Goal: Information Seeking & Learning: Learn about a topic

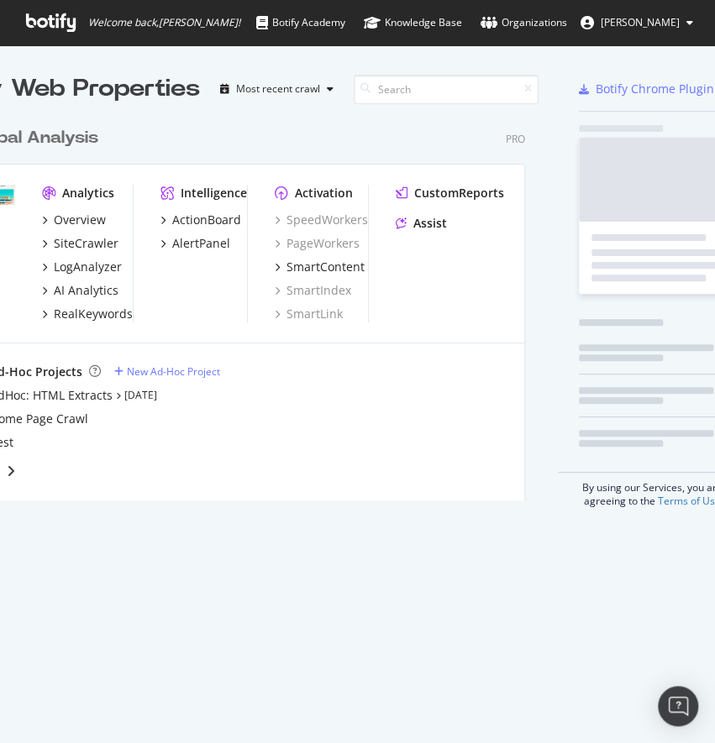
scroll to position [377, 552]
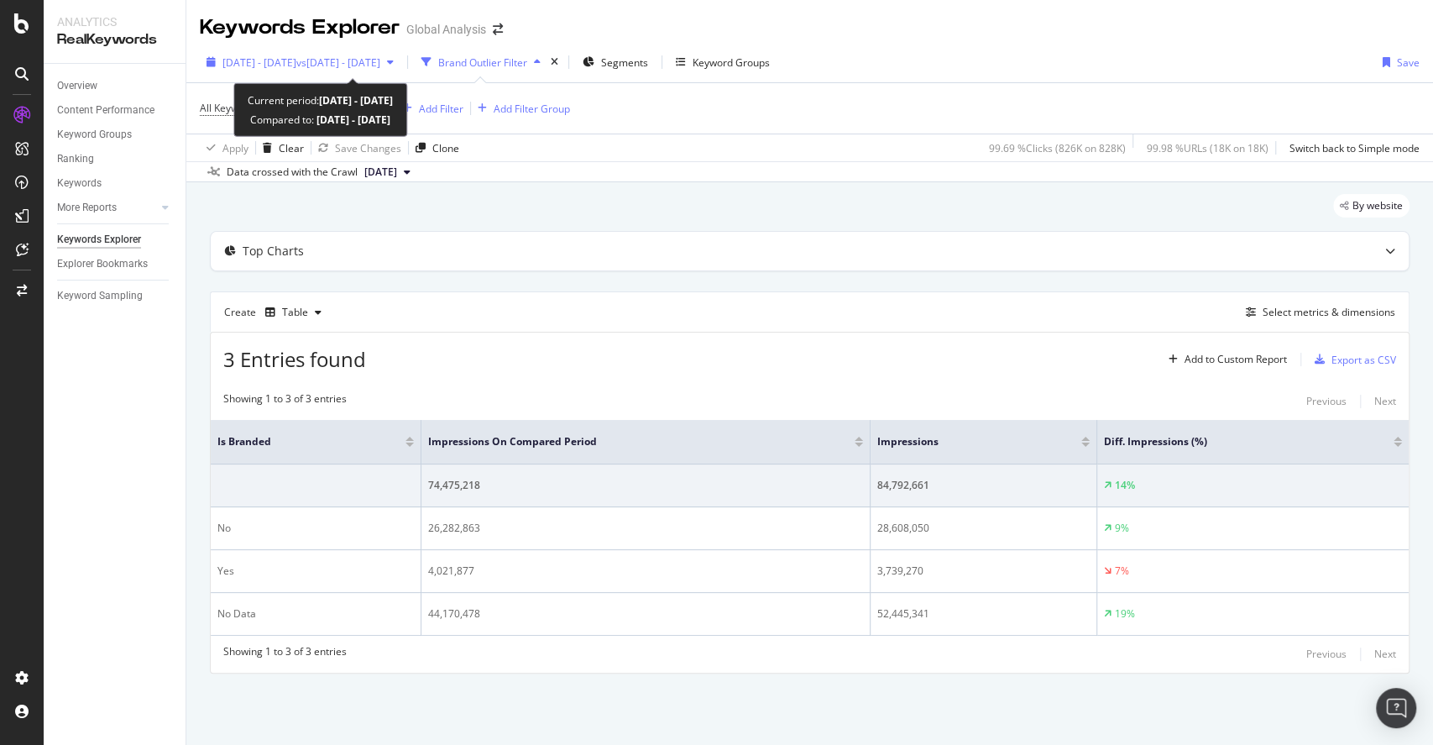
click at [380, 66] on span "vs 2025 Jan. 1st - 2025 Mar. 31st" at bounding box center [338, 62] width 84 height 14
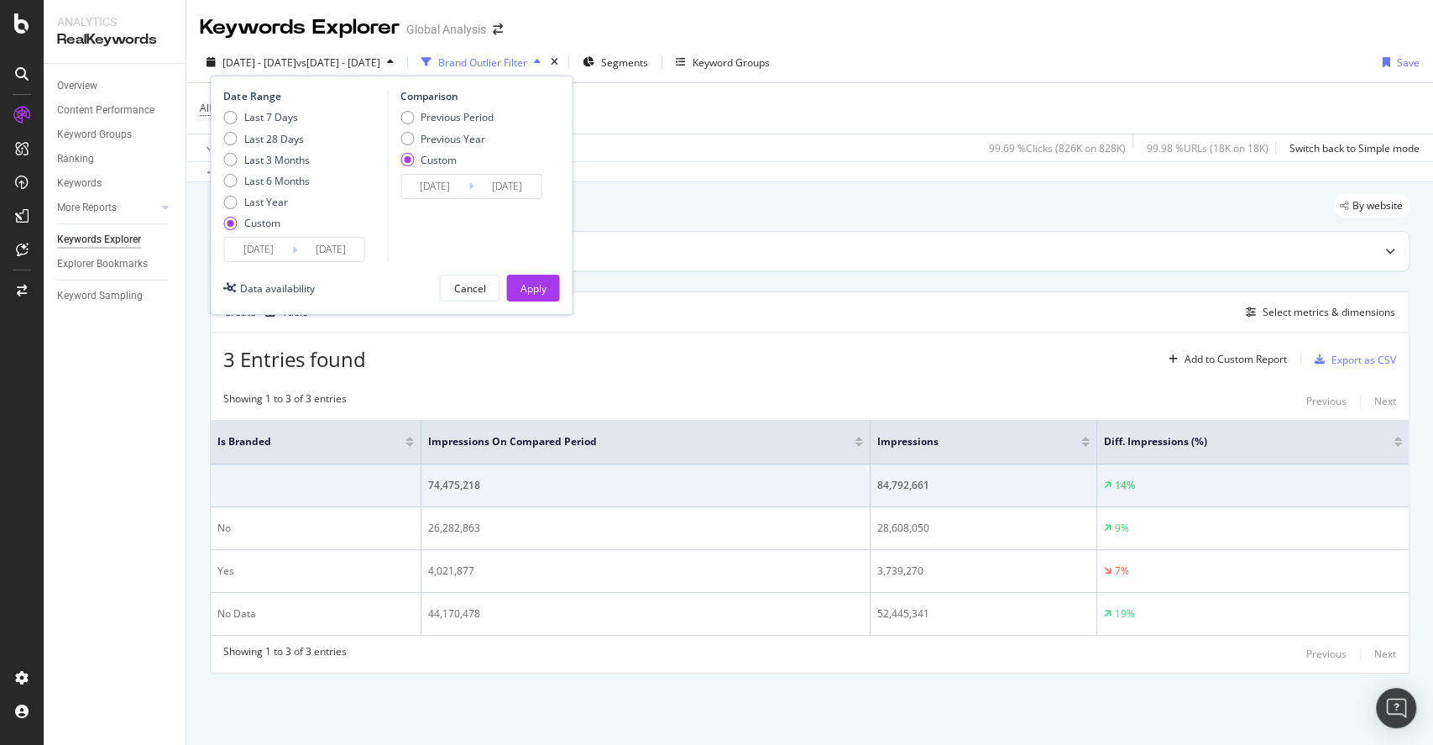
click at [251, 254] on input "2025/04/01" at bounding box center [257, 250] width 67 height 24
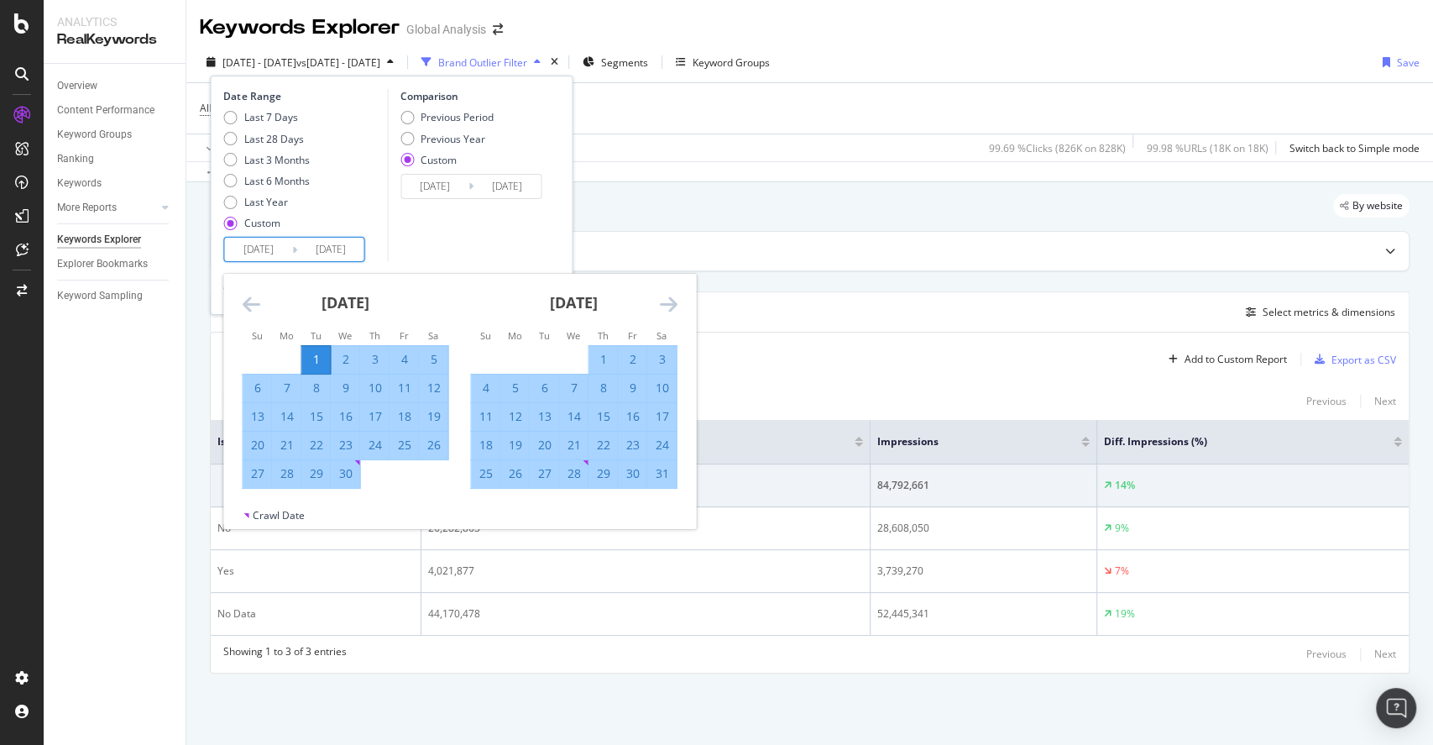
click at [666, 296] on icon "Move forward to switch to the next month." at bounding box center [668, 304] width 18 height 20
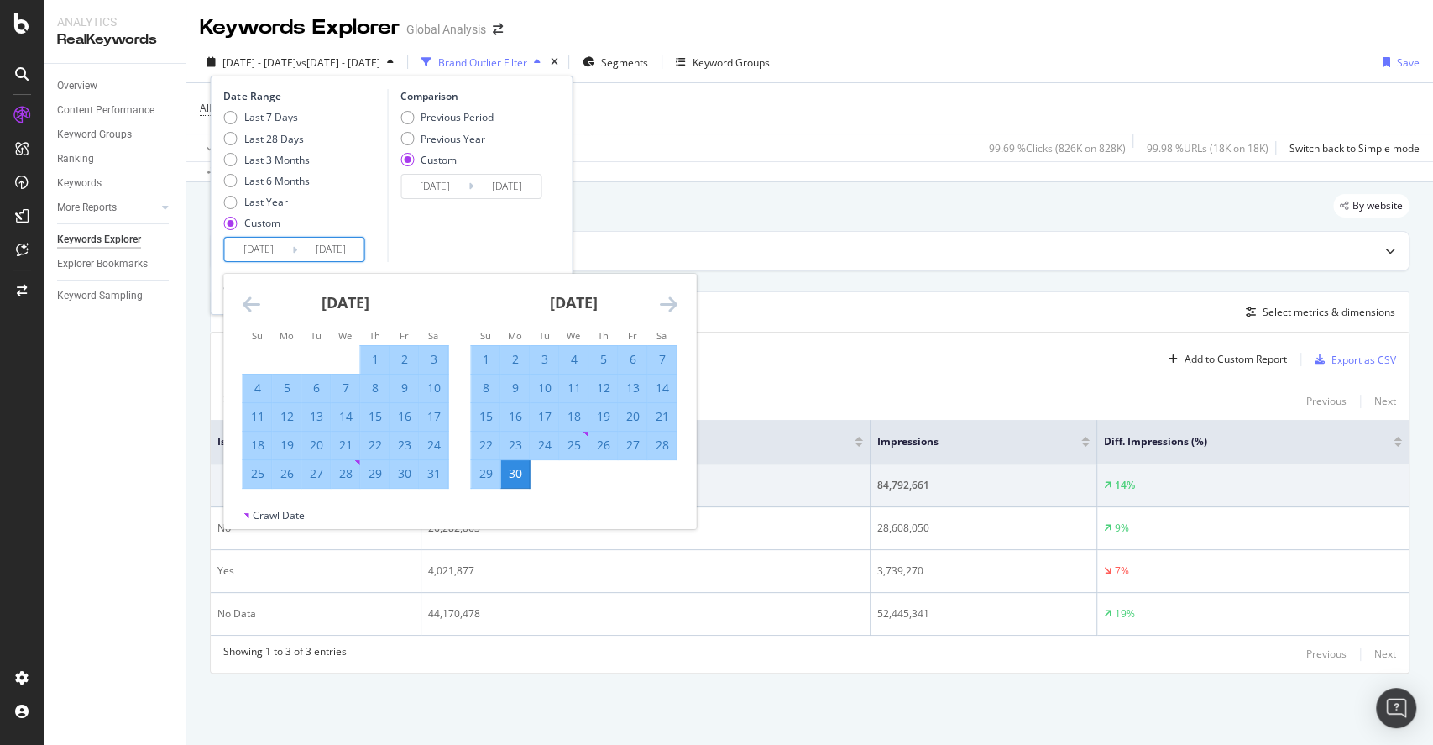
click at [666, 296] on icon "Move forward to switch to the next month." at bounding box center [668, 304] width 18 height 20
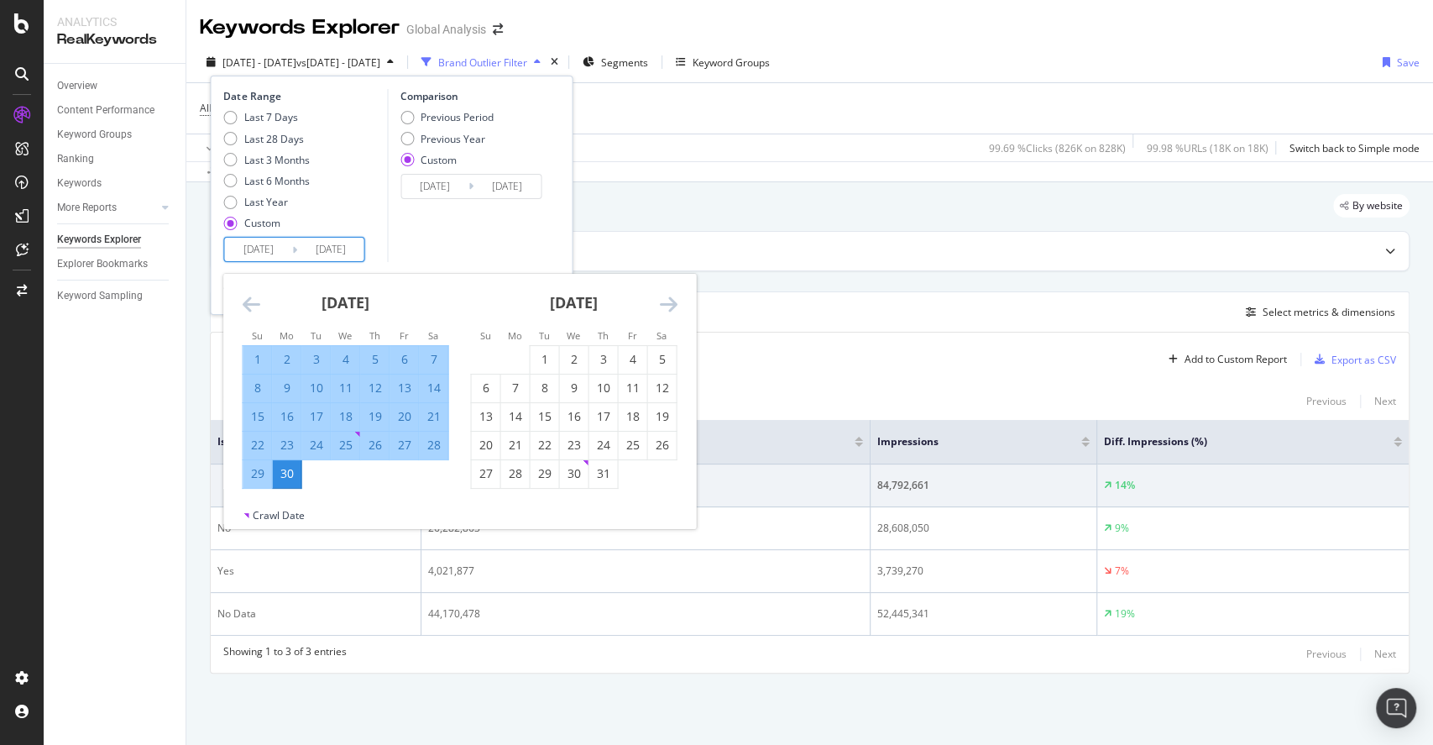
click at [666, 296] on icon "Move forward to switch to the next month." at bounding box center [668, 304] width 18 height 20
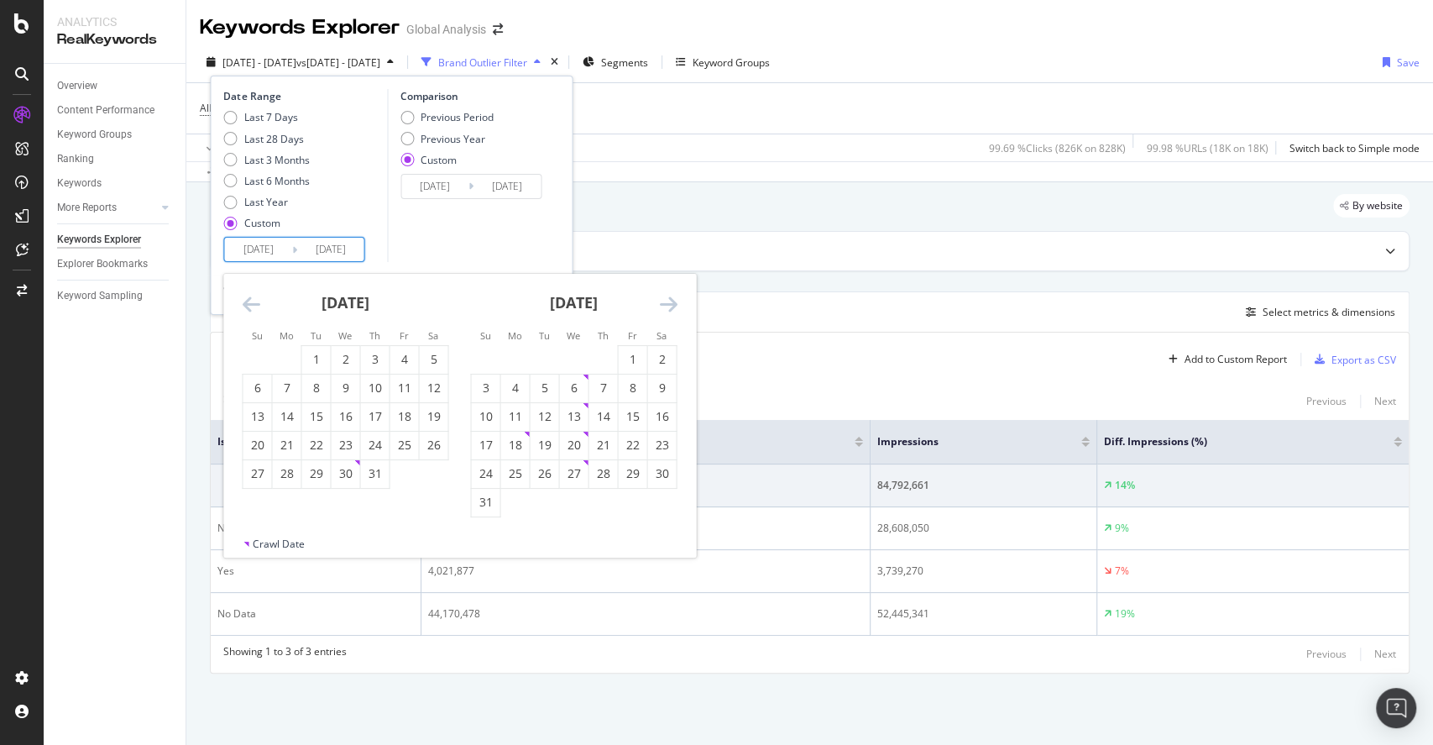
click at [666, 296] on icon "Move forward to switch to the next month." at bounding box center [668, 304] width 18 height 20
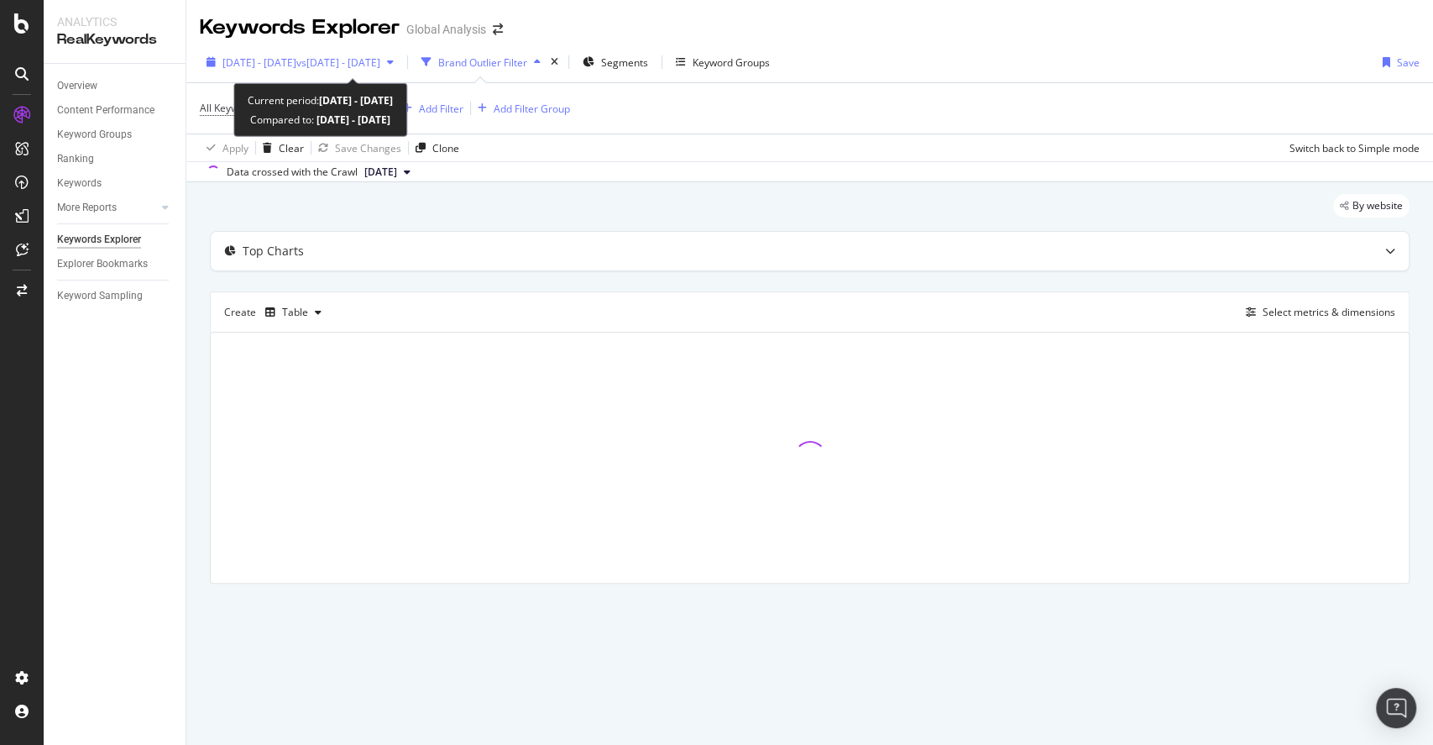
click at [296, 67] on span "[DATE] - [DATE]" at bounding box center [259, 62] width 74 height 14
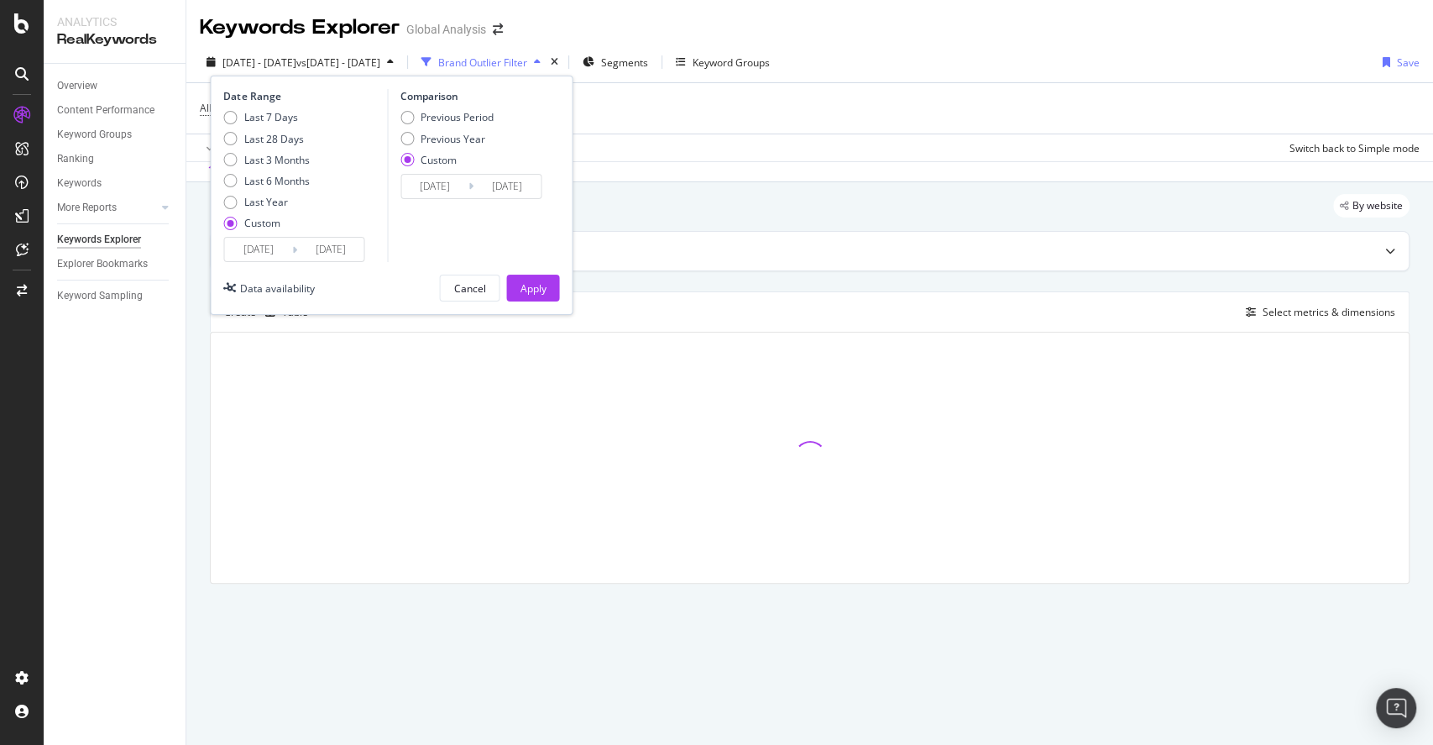
click at [287, 261] on div "2025/04/01 Navigate forward to interact with the calendar and select a date. Pr…" at bounding box center [293, 249] width 141 height 25
click at [271, 252] on input "2025/04/01" at bounding box center [257, 250] width 67 height 24
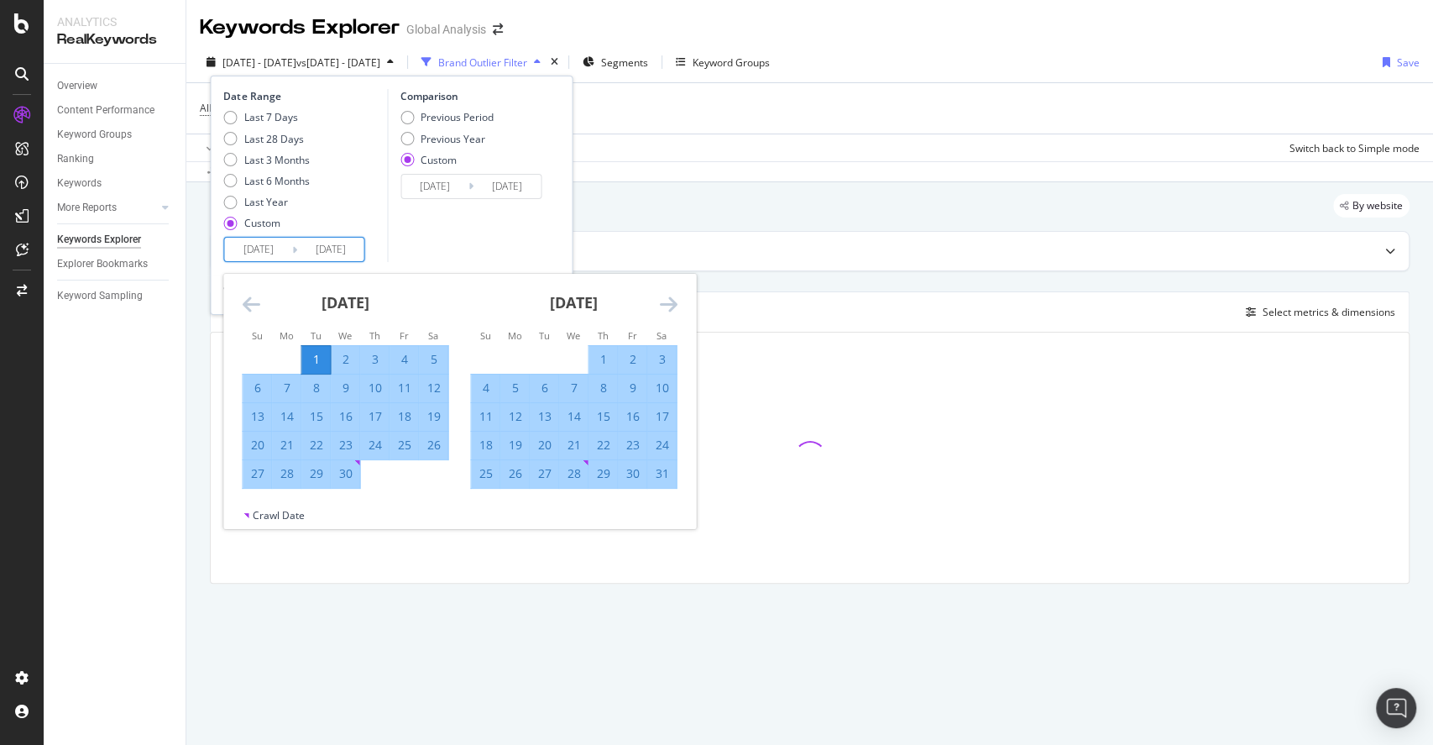
click at [668, 304] on icon "Move forward to switch to the next month." at bounding box center [668, 304] width 18 height 20
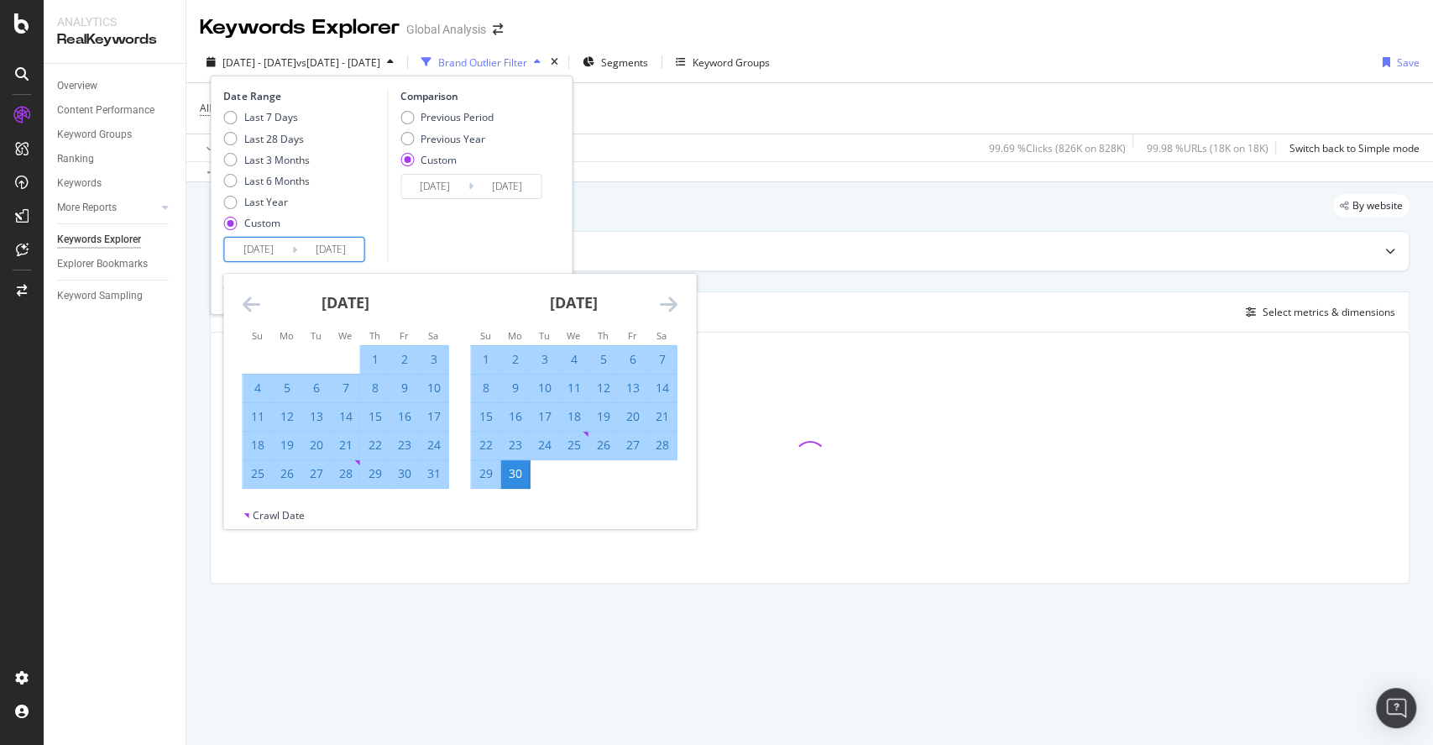
click at [668, 304] on icon "Move forward to switch to the next month." at bounding box center [668, 304] width 18 height 20
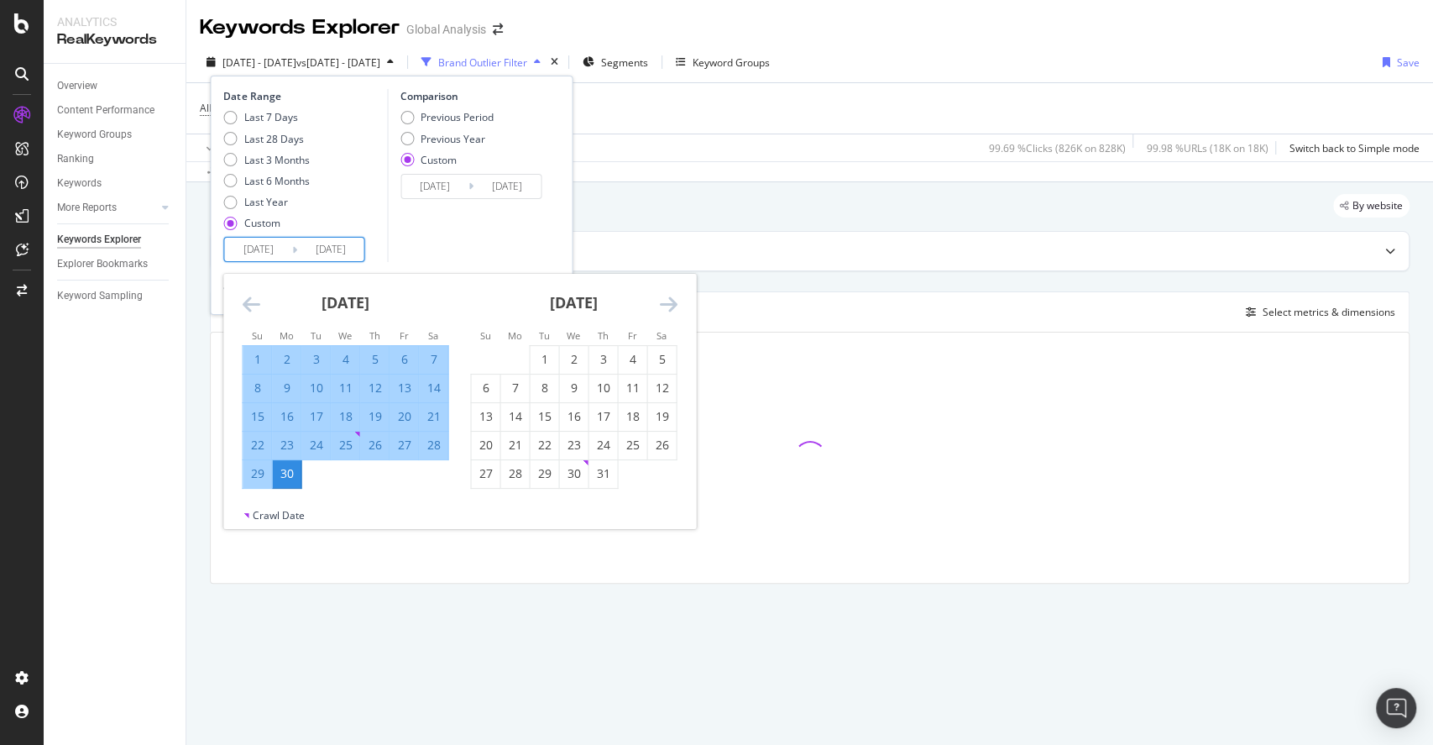
click at [668, 304] on icon "Move forward to switch to the next month." at bounding box center [668, 304] width 18 height 20
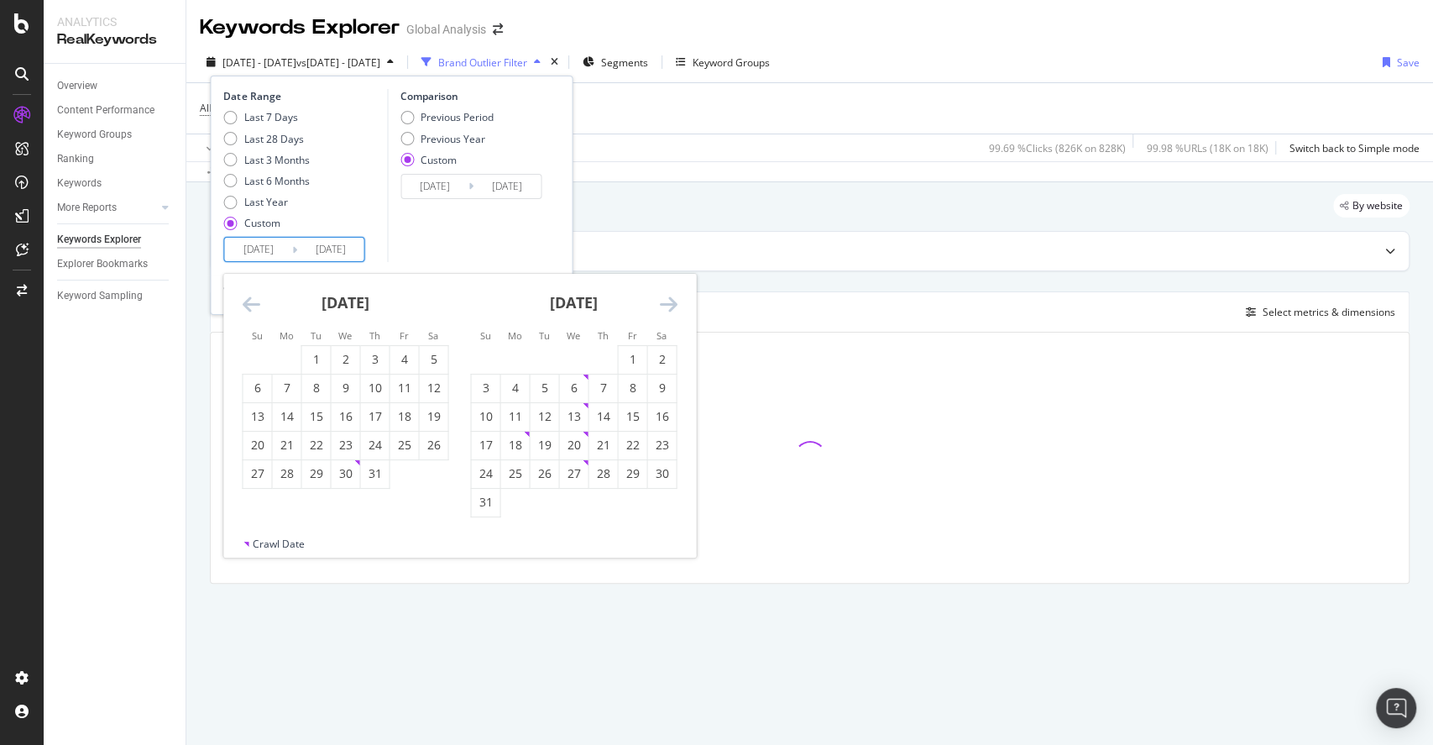
click at [668, 304] on icon "Move forward to switch to the next month." at bounding box center [668, 304] width 18 height 20
click at [249, 301] on icon "Move backward to switch to the previous month." at bounding box center [251, 304] width 18 height 20
click at [316, 364] on div "1" at bounding box center [315, 359] width 29 height 17
type input "2025/07/01"
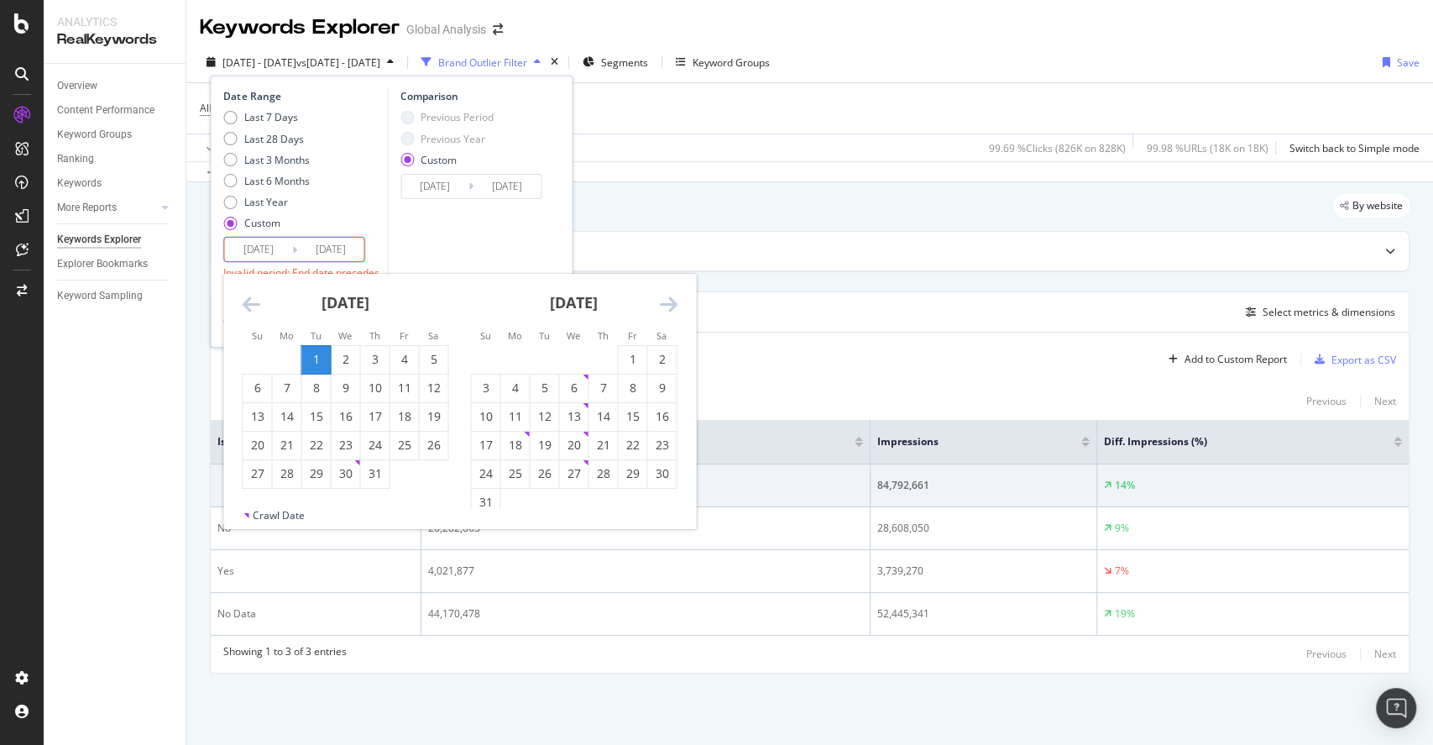
click at [673, 303] on icon "Move forward to switch to the next month." at bounding box center [668, 304] width 18 height 20
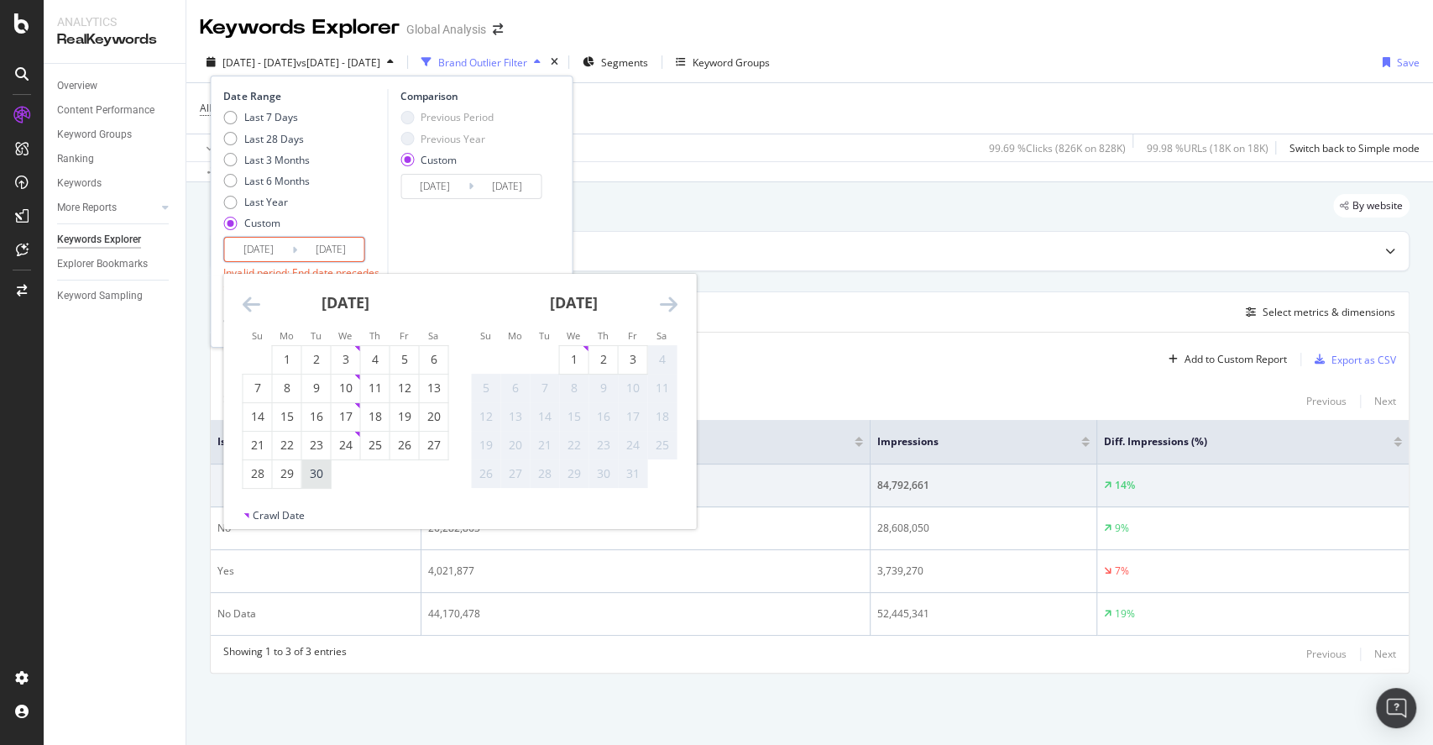
click at [316, 472] on div "30" at bounding box center [315, 473] width 29 height 17
type input "2025/09/30"
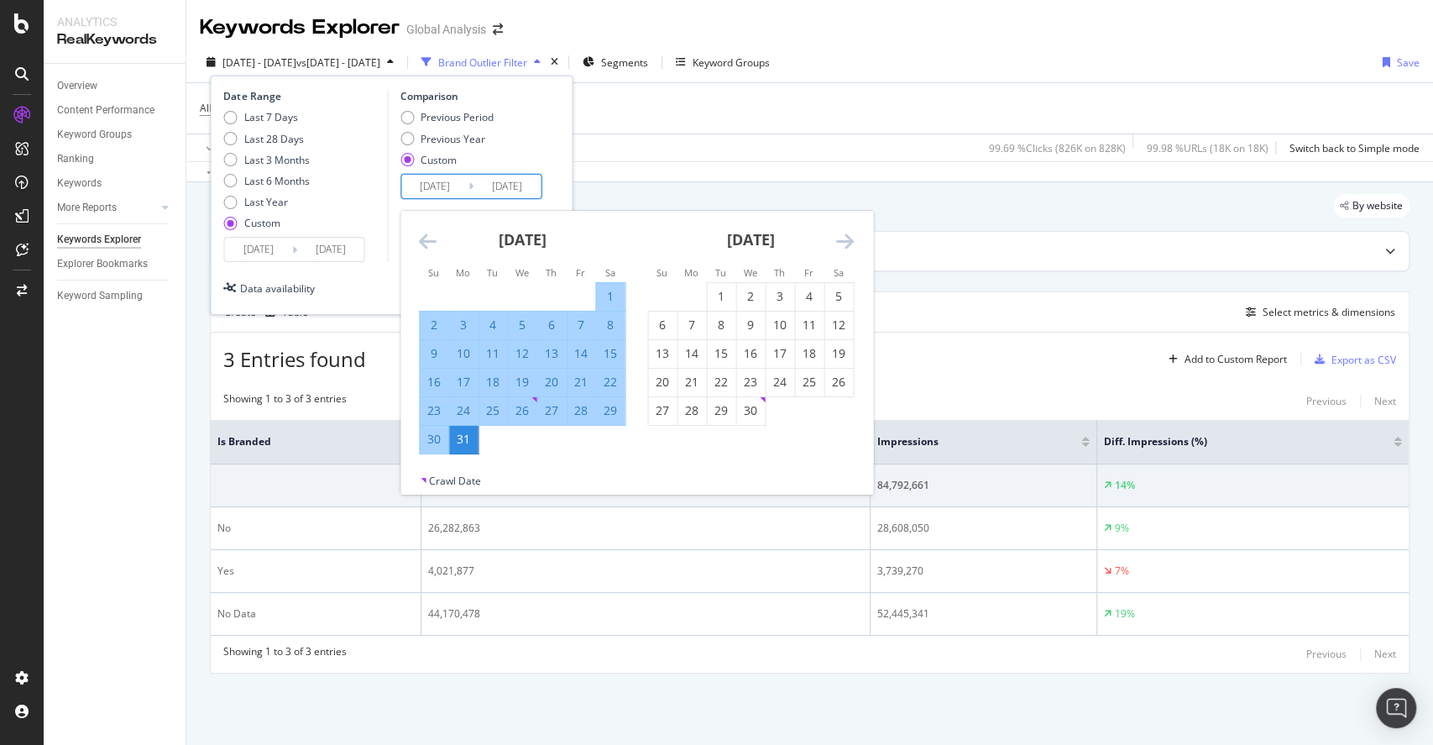
click at [431, 188] on input "2025/01/01" at bounding box center [434, 187] width 67 height 24
click at [419, 238] on icon "Move backward to switch to the previous month." at bounding box center [428, 241] width 18 height 20
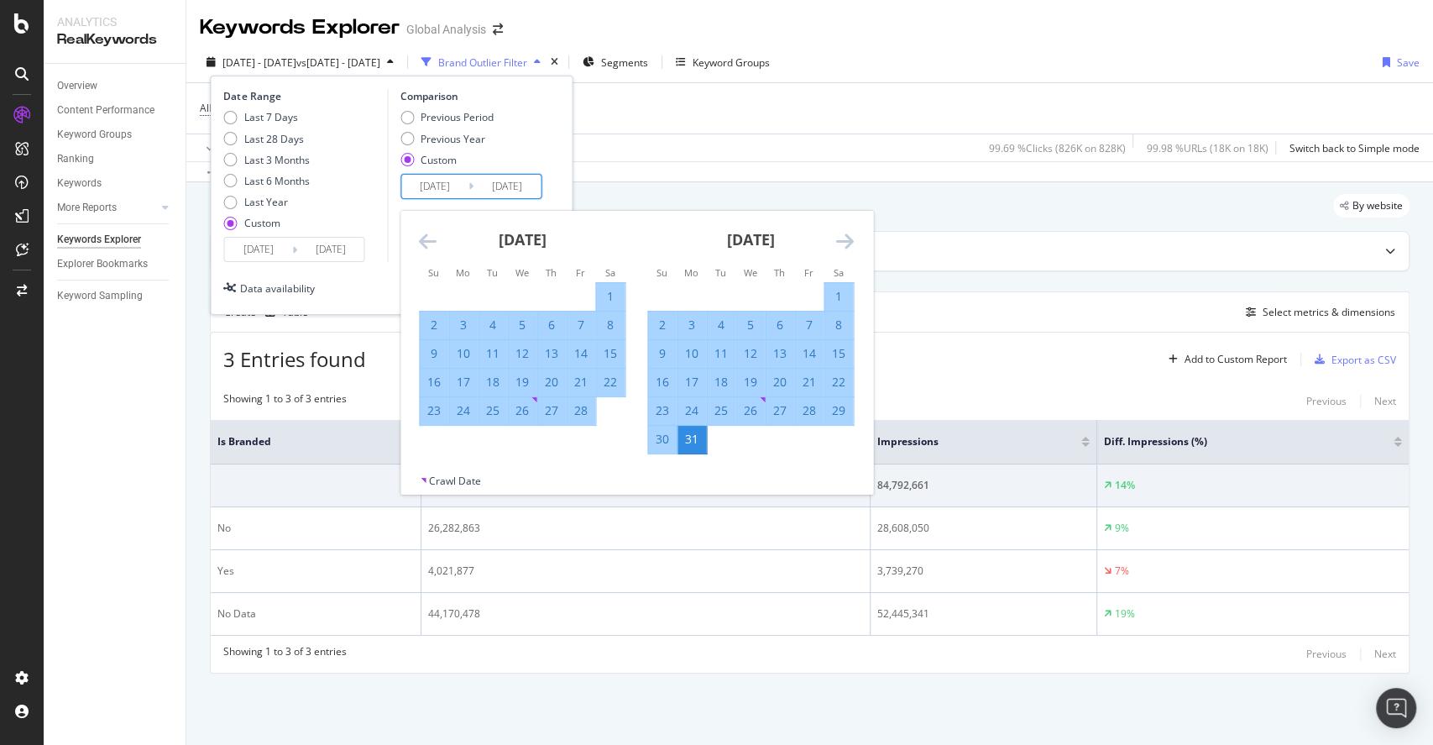
click at [419, 238] on icon "Move backward to switch to the previous month." at bounding box center [428, 241] width 18 height 20
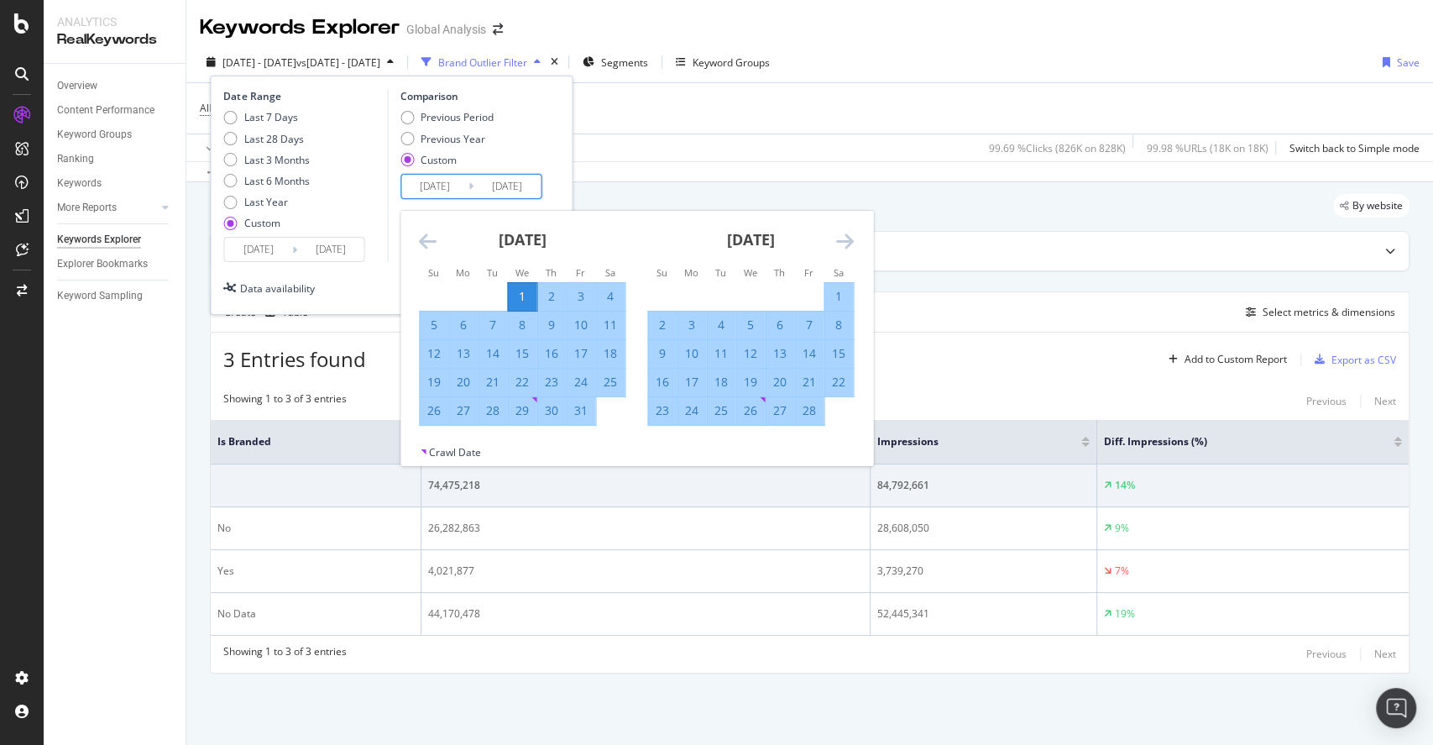
click at [840, 240] on icon "Move forward to switch to the next month." at bounding box center [845, 241] width 18 height 20
click at [842, 240] on icon "Move forward to switch to the next month." at bounding box center [845, 241] width 18 height 20
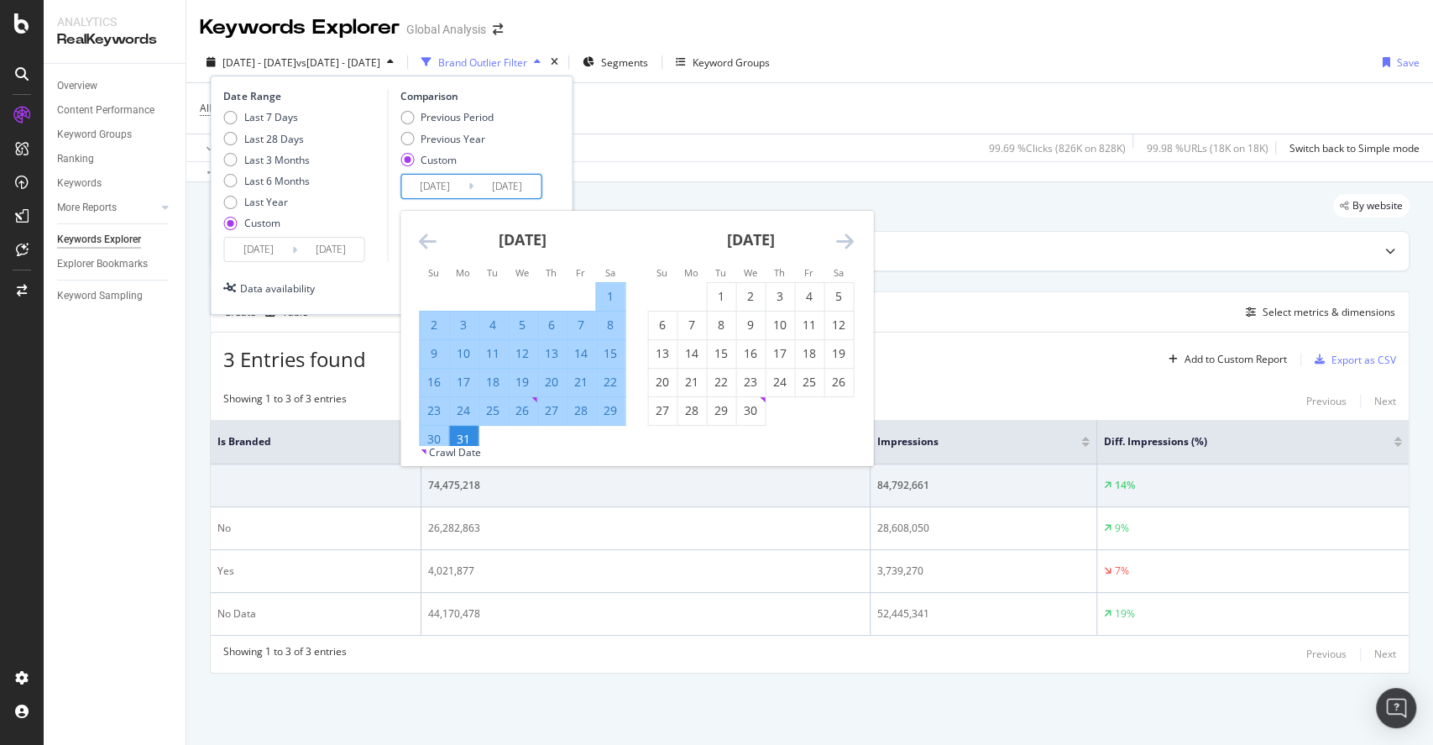
click at [847, 240] on icon "Move forward to switch to the next month." at bounding box center [845, 241] width 18 height 20
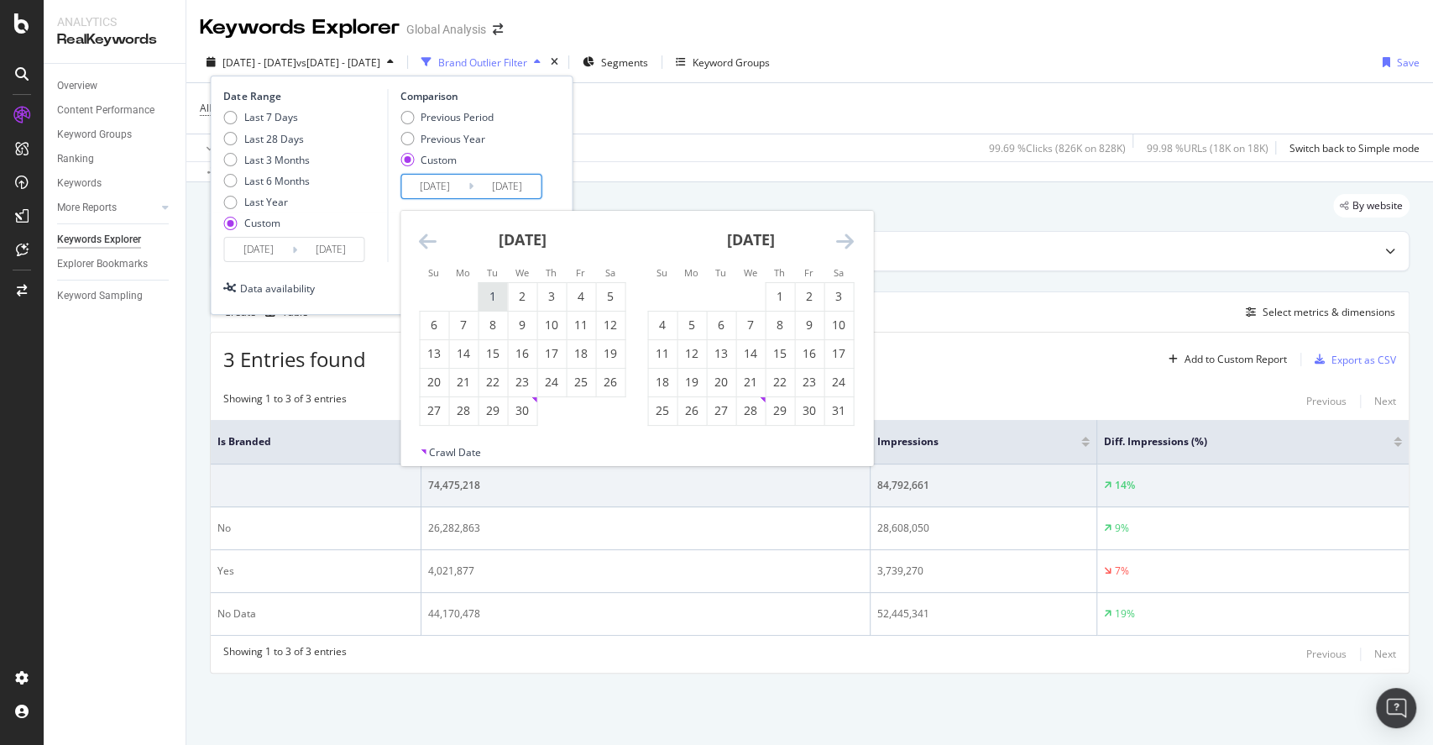
click at [491, 295] on div "1" at bounding box center [493, 296] width 29 height 17
type input "2025/04/01"
click at [844, 245] on icon "Move forward to switch to the next month." at bounding box center [845, 241] width 18 height 20
click at [692, 419] on div "30" at bounding box center [692, 411] width 29 height 28
type input "2025/06/30"
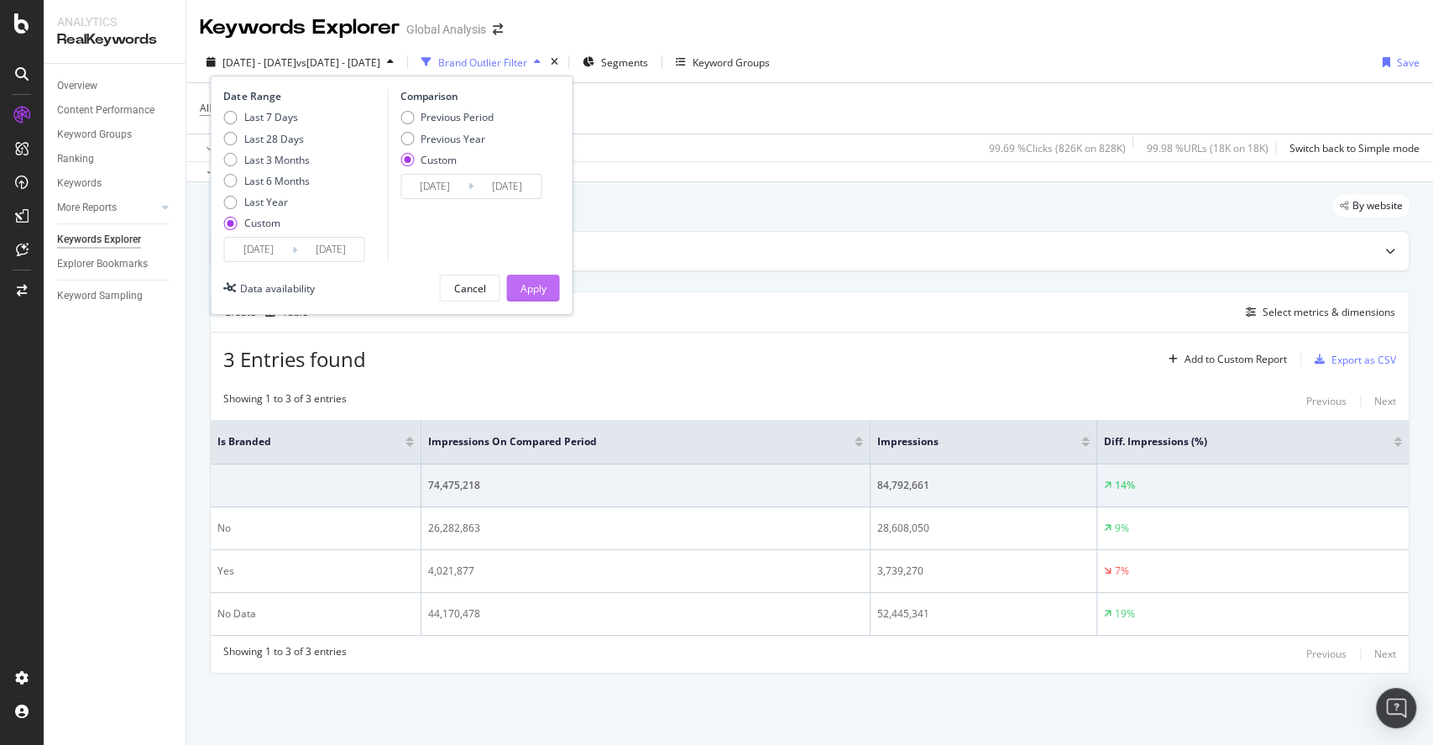
click at [537, 285] on div "Apply" at bounding box center [533, 288] width 26 height 14
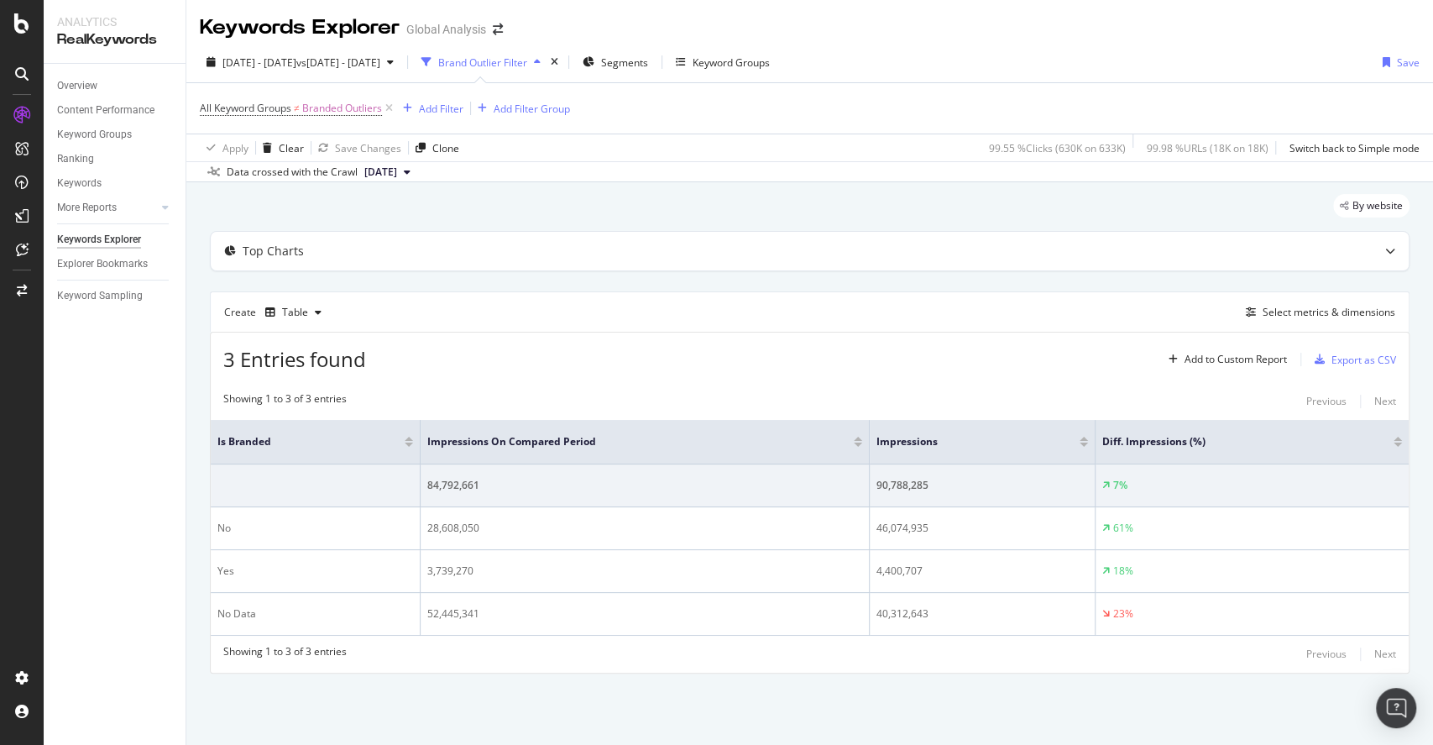
click at [464, 301] on div "Create Table Select metrics & dimensions" at bounding box center [810, 311] width 1200 height 40
click at [1348, 316] on div "Select metrics & dimensions" at bounding box center [1329, 312] width 133 height 14
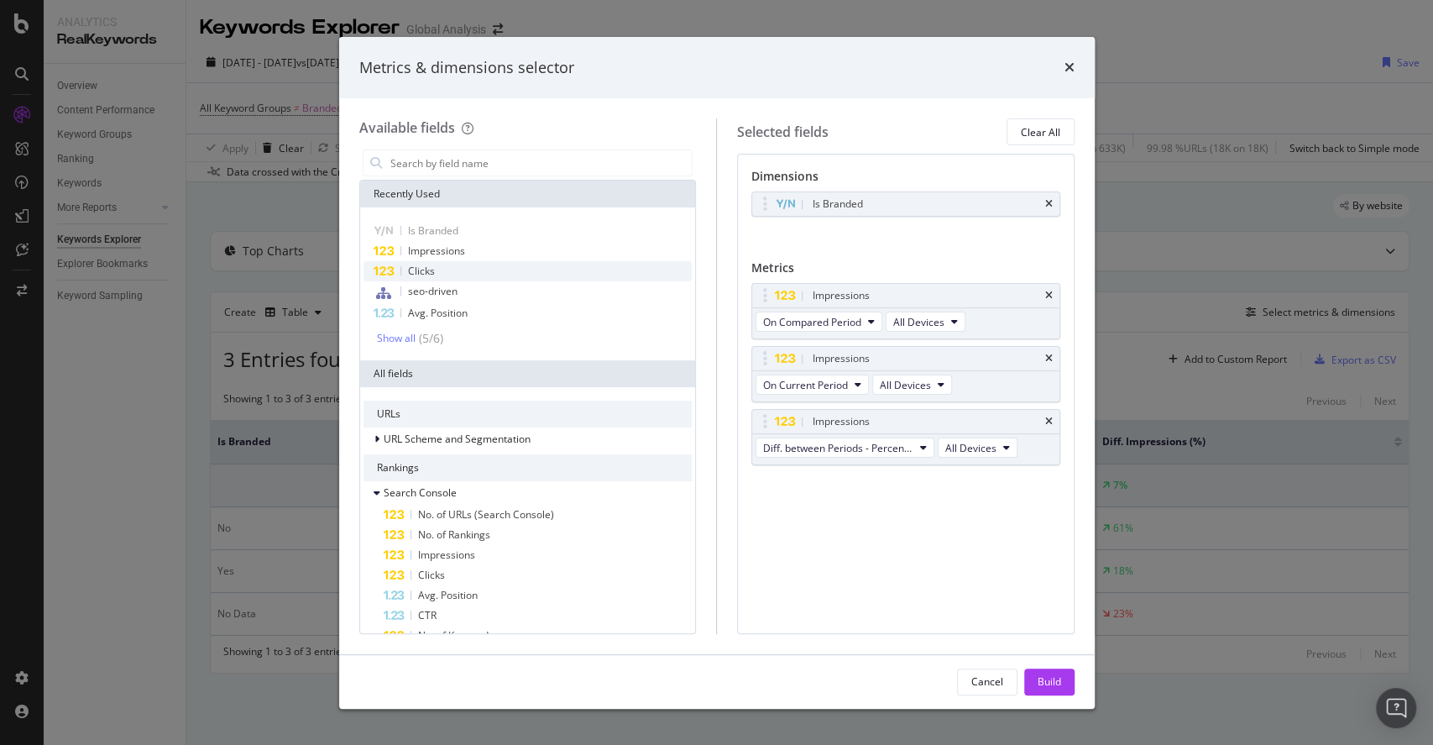
click at [423, 266] on span "Clicks" at bounding box center [421, 271] width 27 height 14
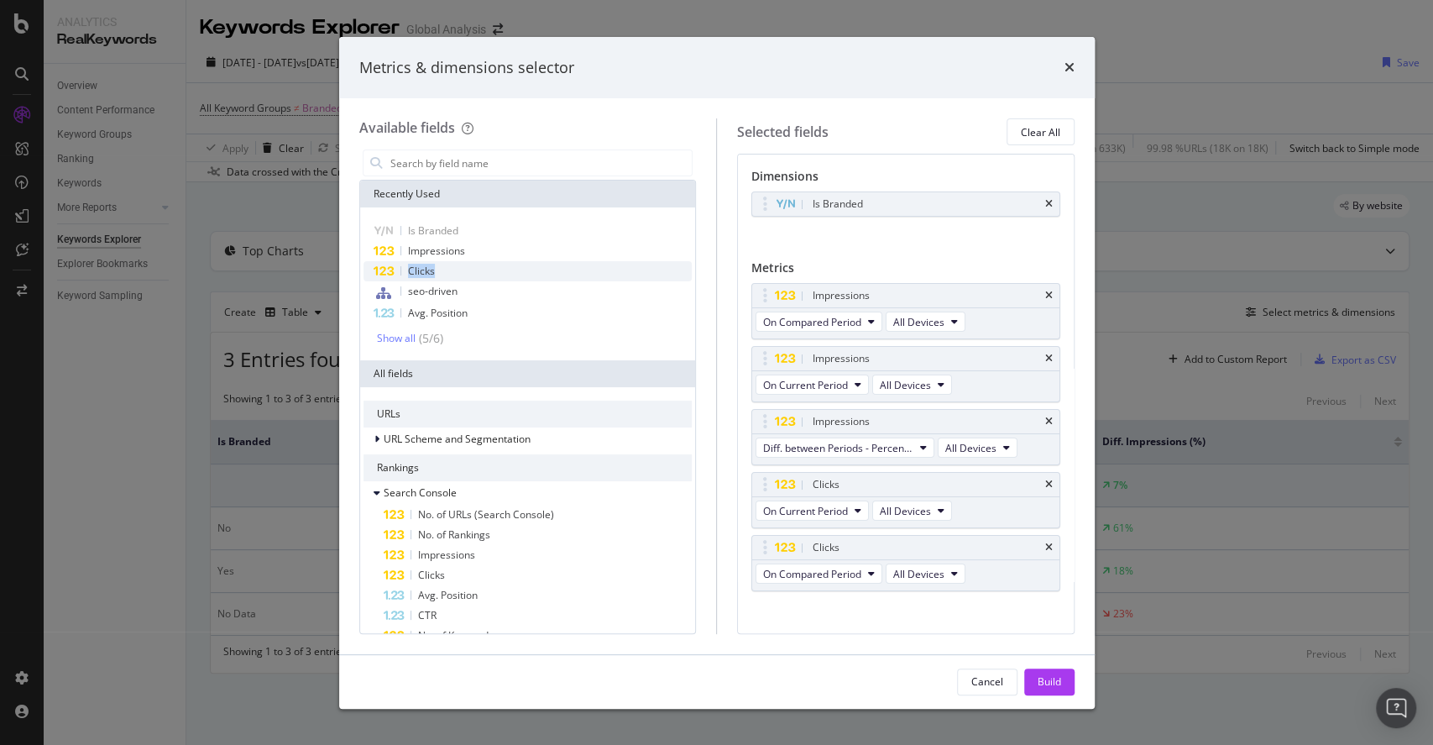
click at [423, 266] on span "Clicks" at bounding box center [421, 271] width 27 height 14
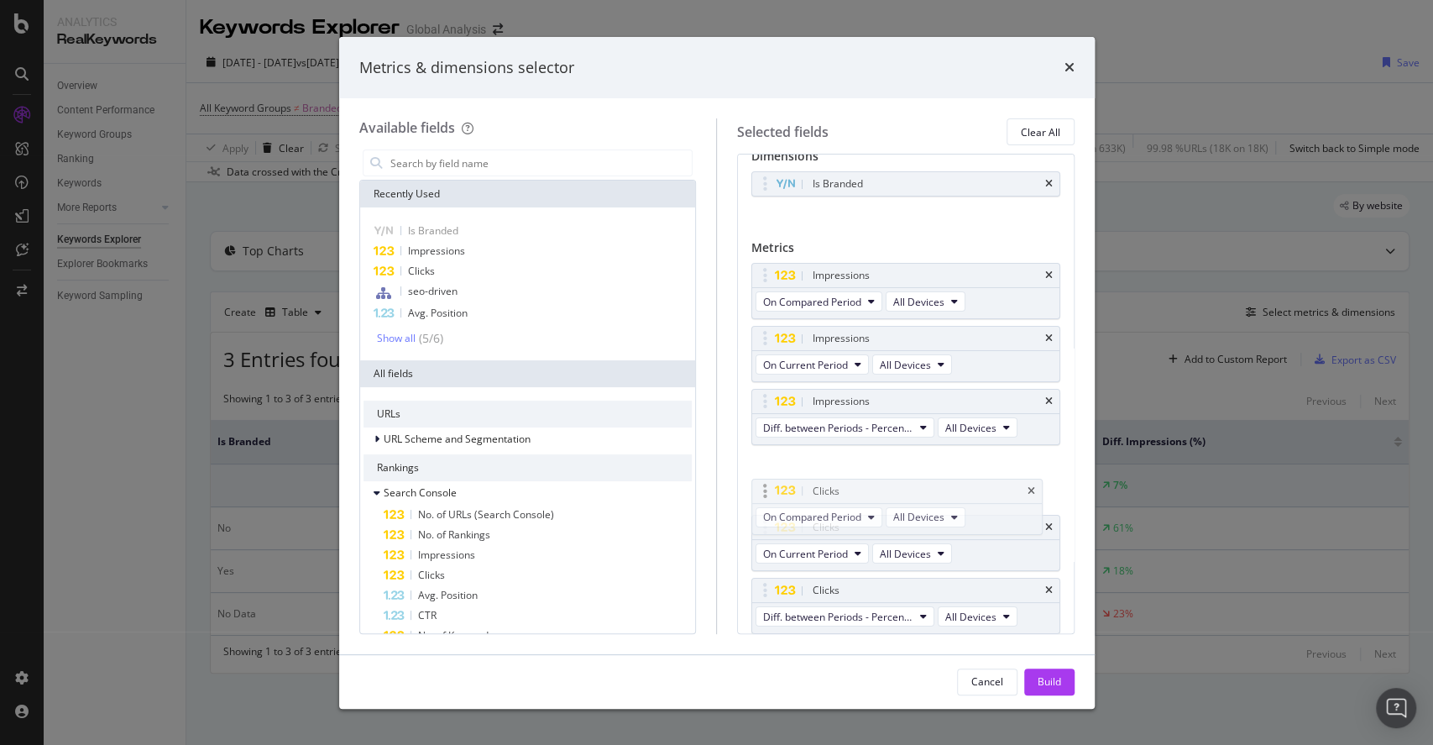
drag, startPoint x: 771, startPoint y: 532, endPoint x: 771, endPoint y: 494, distance: 38.6
click at [771, 494] on body "Analytics RealKeywords Overview Content Performance Keyword Groups Ranking Keyw…" at bounding box center [716, 372] width 1433 height 745
click at [1053, 668] on button "Build" at bounding box center [1049, 681] width 50 height 27
